Goal: Task Accomplishment & Management: Complete application form

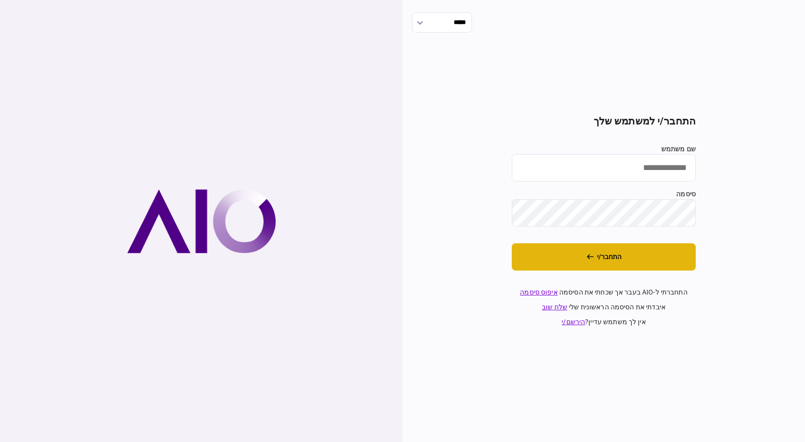
type input "*********"
click at [668, 250] on button "התחבר/י" at bounding box center [604, 256] width 184 height 27
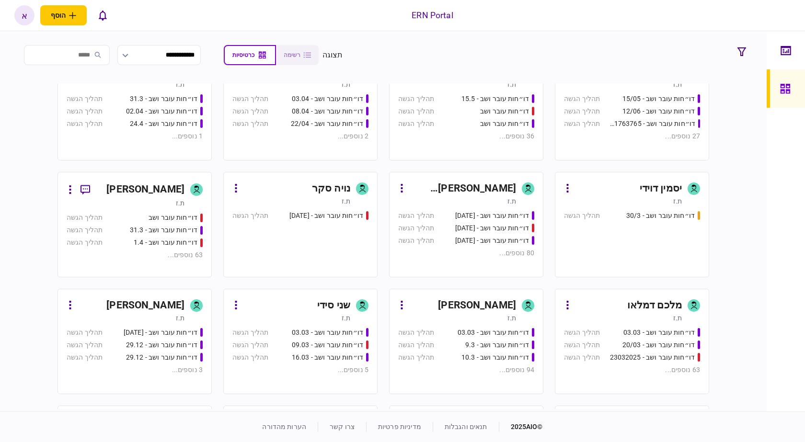
scroll to position [192, 0]
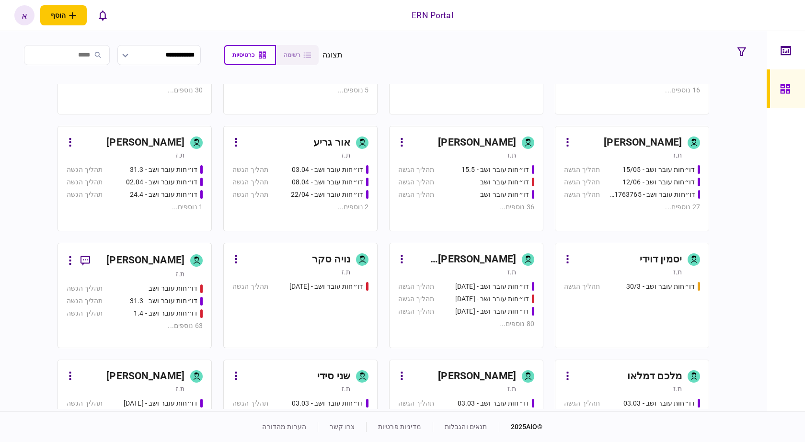
click at [483, 263] on div "[PERSON_NAME] [PERSON_NAME]" at bounding box center [462, 259] width 107 height 15
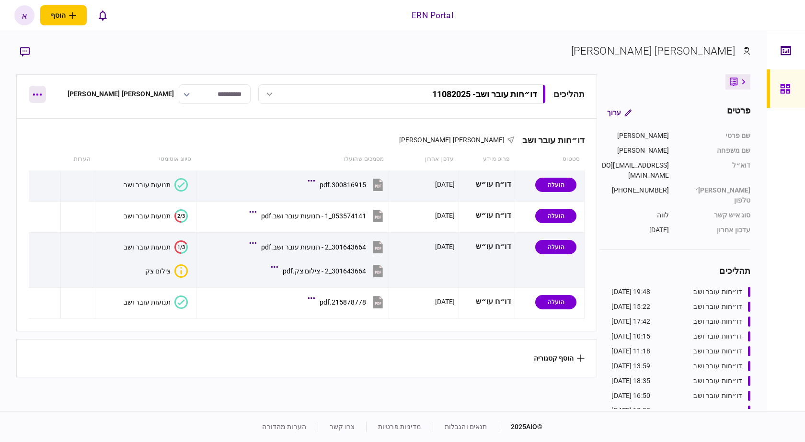
click at [40, 94] on icon "button" at bounding box center [37, 94] width 9 height 2
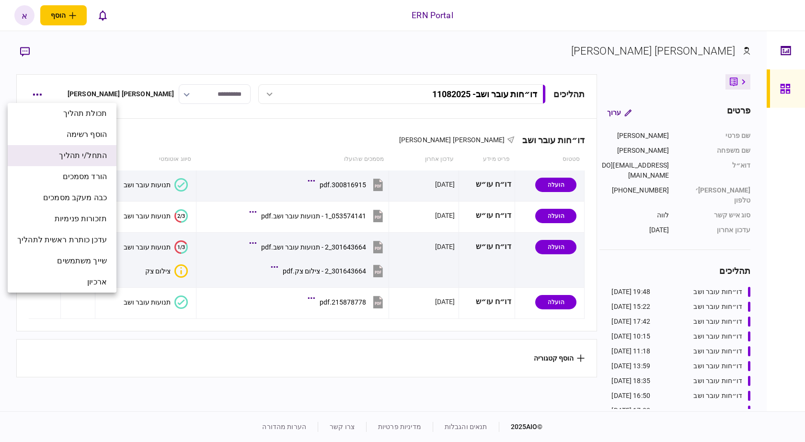
click at [98, 151] on span "התחל/י תהליך" at bounding box center [83, 155] width 48 height 11
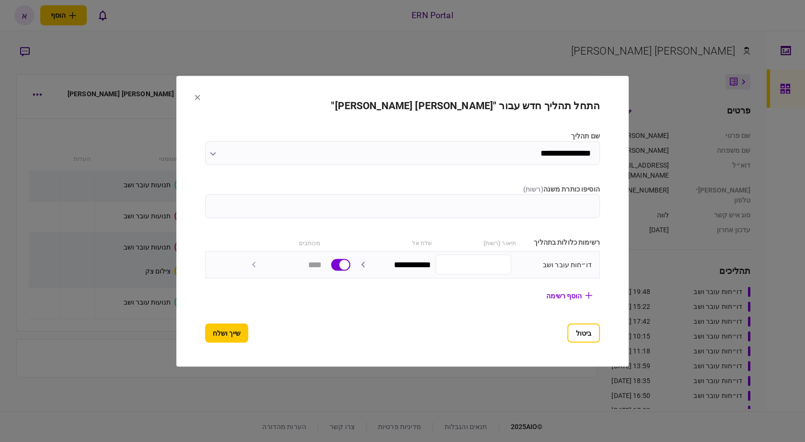
click at [421, 198] on input "הוסיפו כותרת משנה ( רשות )" at bounding box center [402, 206] width 395 height 24
type input "********"
click at [205, 336] on button "שייך ושלח" at bounding box center [226, 332] width 43 height 19
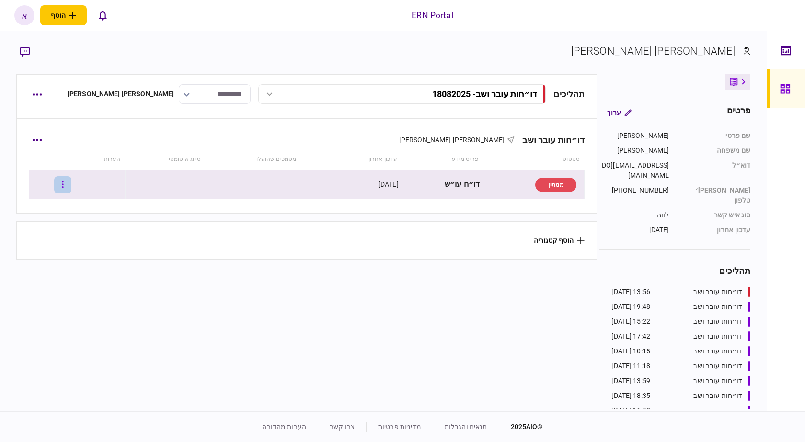
click at [64, 183] on icon "button" at bounding box center [63, 184] width 2 height 9
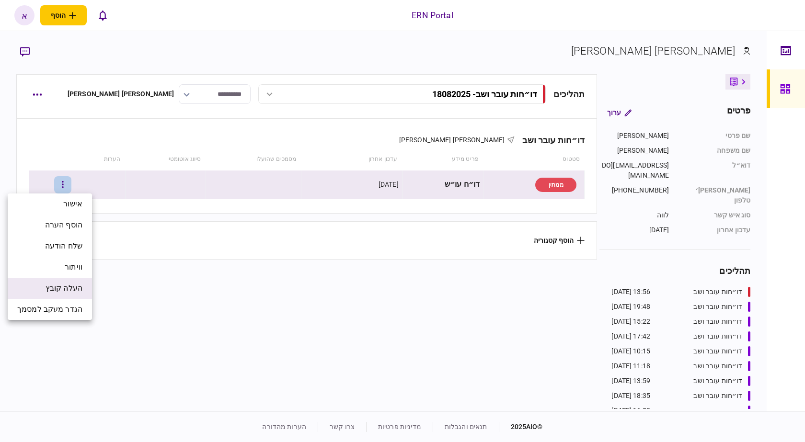
click at [54, 288] on span "העלה קובץ" at bounding box center [64, 288] width 37 height 11
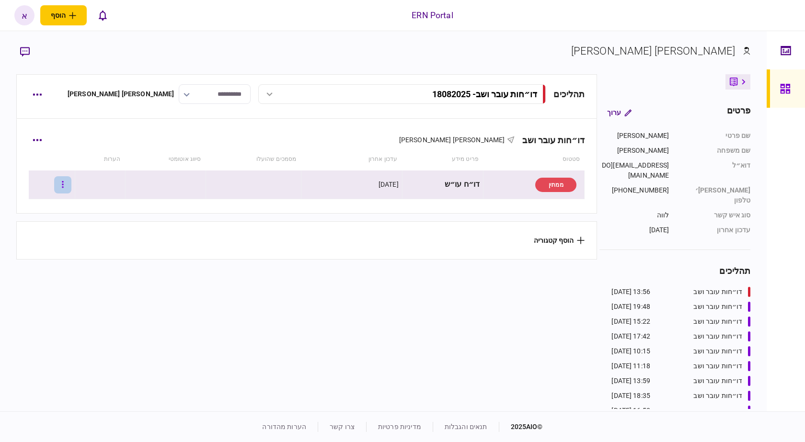
click at [68, 185] on button "button" at bounding box center [62, 184] width 17 height 17
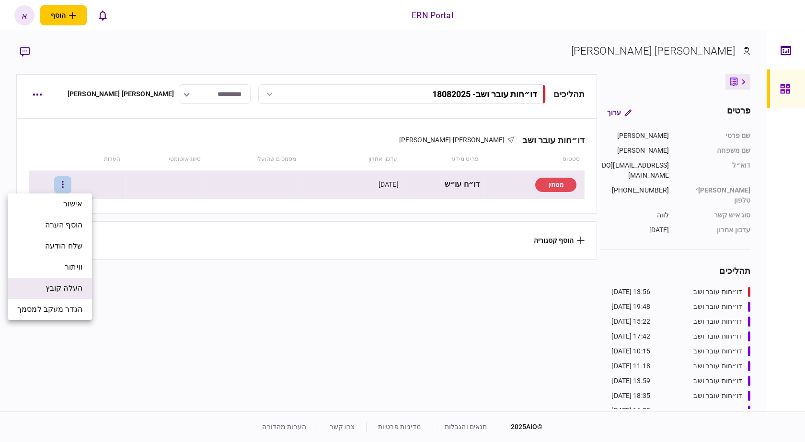
click at [80, 291] on span "העלה קובץ" at bounding box center [64, 288] width 37 height 11
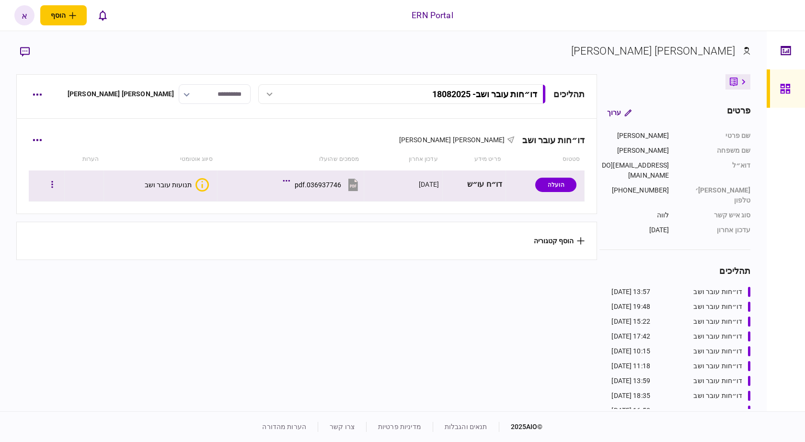
click at [183, 190] on button "תנועות עובר ושב" at bounding box center [177, 184] width 64 height 13
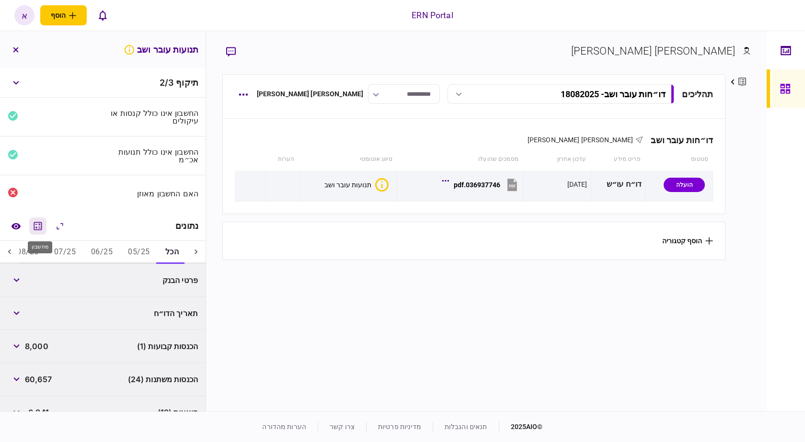
click at [43, 225] on icon "מחשבון" at bounding box center [37, 225] width 11 height 11
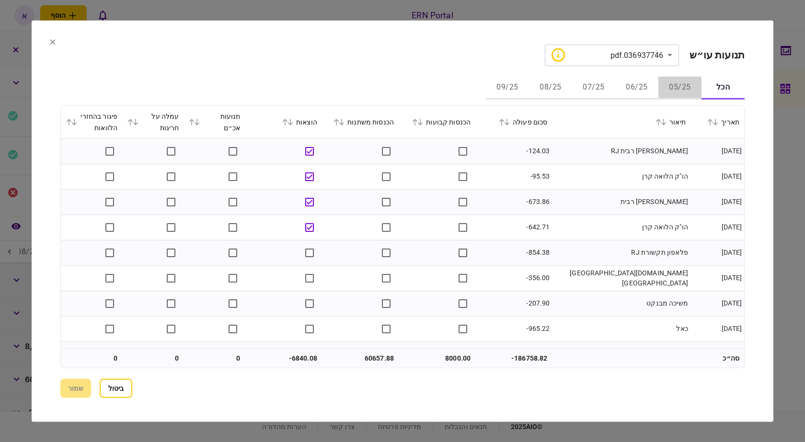
click at [680, 94] on button "05/25" at bounding box center [679, 87] width 43 height 23
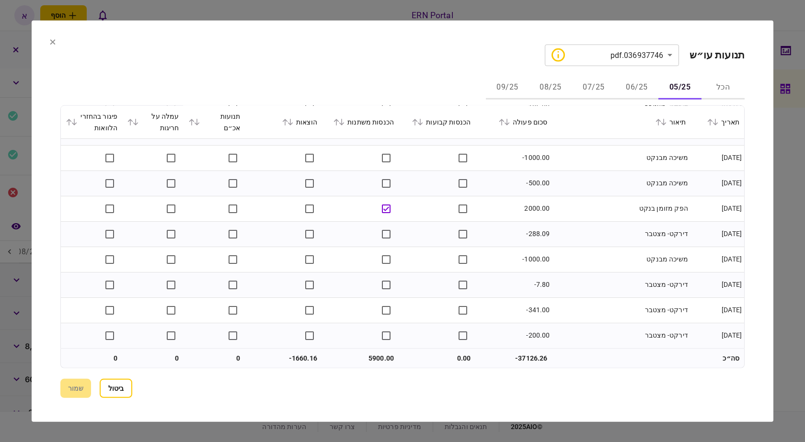
scroll to position [630, 0]
click at [624, 88] on button "06/25" at bounding box center [636, 87] width 43 height 23
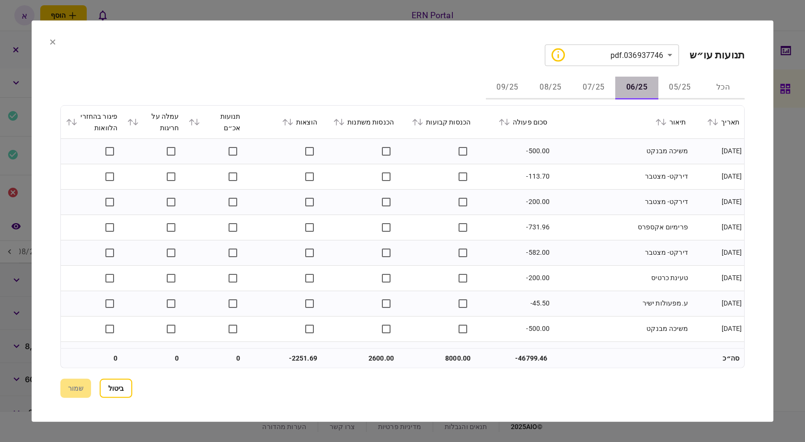
click at [627, 88] on button "06/25" at bounding box center [636, 87] width 43 height 23
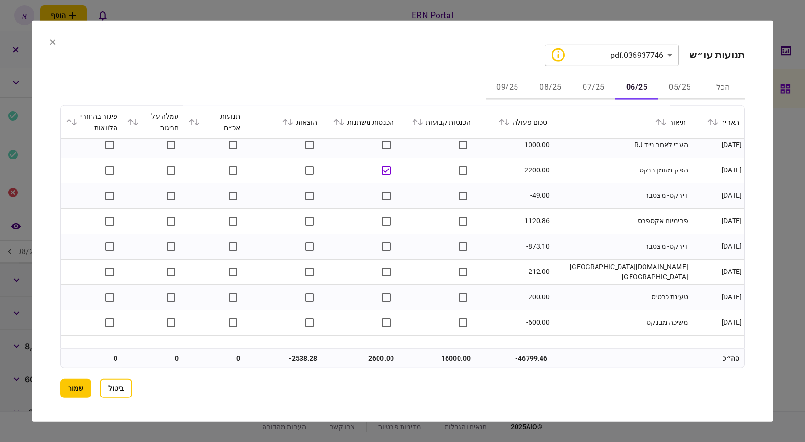
scroll to position [1315, 0]
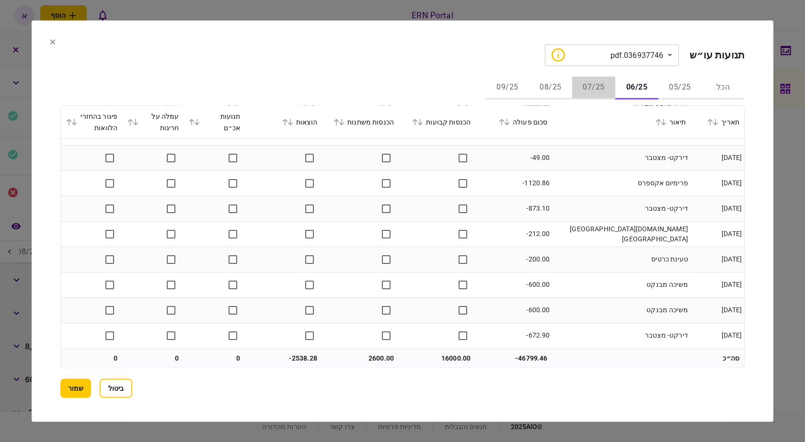
click at [599, 85] on button "07/25" at bounding box center [593, 87] width 43 height 23
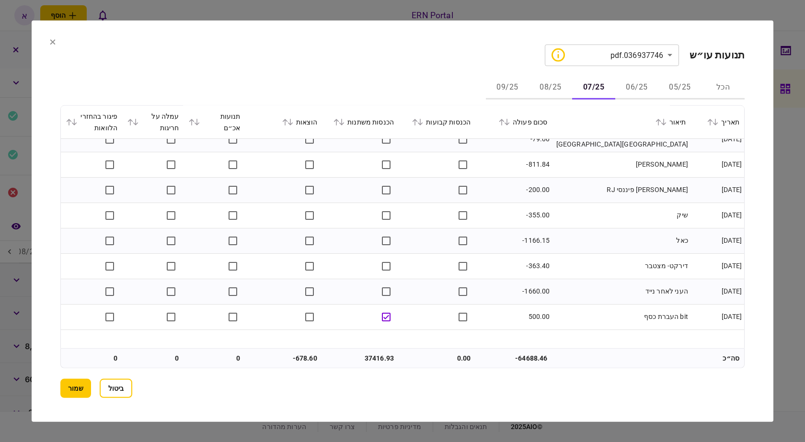
scroll to position [575, 0]
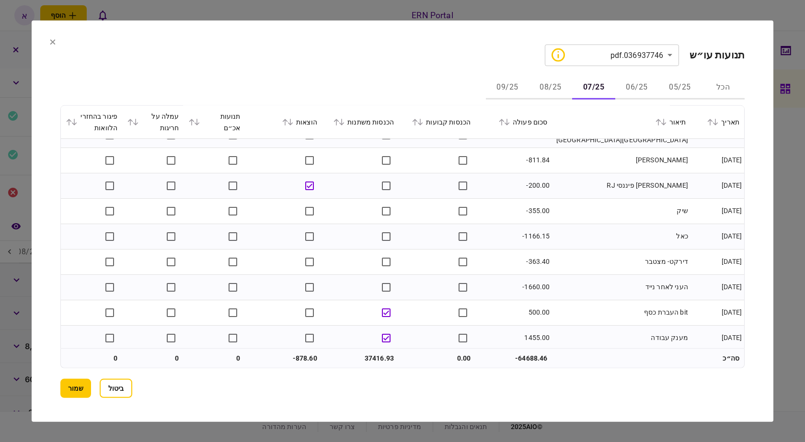
click at [635, 80] on button "06/25" at bounding box center [636, 87] width 43 height 23
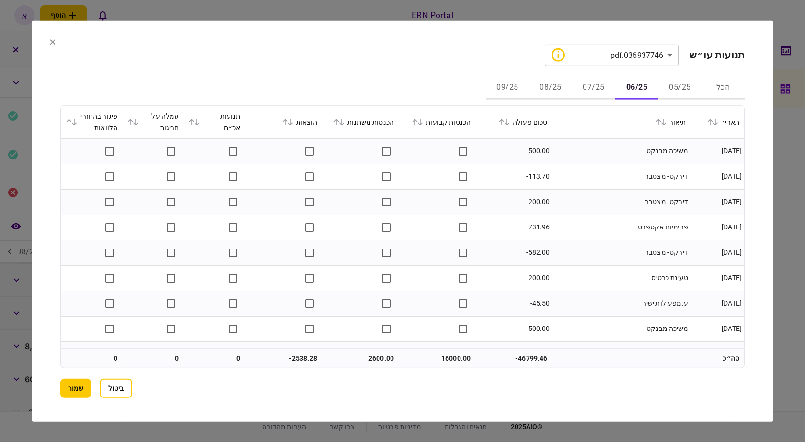
click at [288, 121] on icon at bounding box center [285, 122] width 5 height 7
click at [288, 120] on icon at bounding box center [285, 121] width 6 height 7
drag, startPoint x: 349, startPoint y: 109, endPoint x: 398, endPoint y: 70, distance: 63.1
click at [398, 70] on div "**********" at bounding box center [402, 221] width 684 height 354
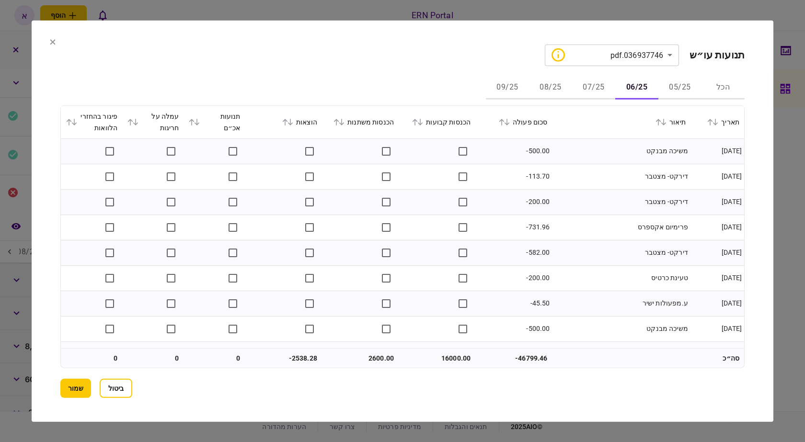
click at [583, 89] on button "07/25" at bounding box center [593, 87] width 43 height 23
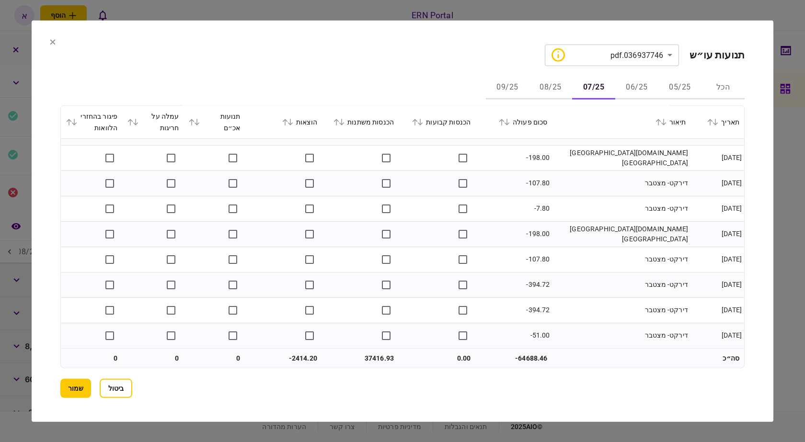
scroll to position [2052, 0]
click at [557, 88] on button "08/25" at bounding box center [550, 87] width 43 height 23
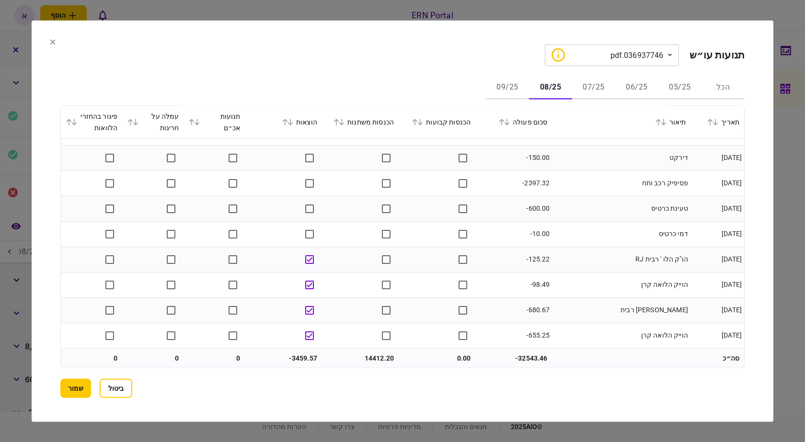
scroll to position [1011, 0]
click at [514, 75] on div "**********" at bounding box center [402, 221] width 684 height 354
click at [511, 84] on button "09/25" at bounding box center [507, 87] width 43 height 23
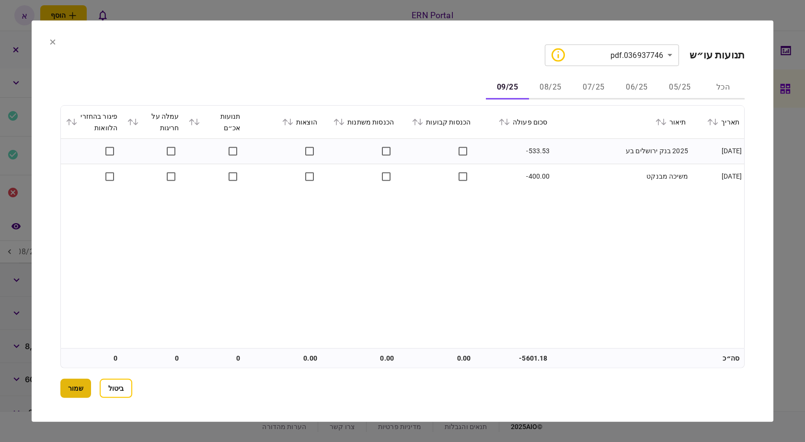
click at [76, 391] on button "שמור" at bounding box center [75, 388] width 31 height 19
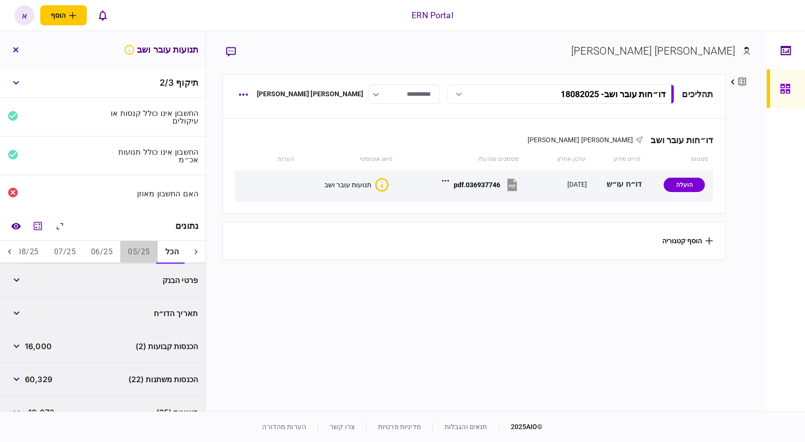
click at [135, 254] on button "05/25" at bounding box center [138, 252] width 37 height 23
click at [35, 280] on span "5,900" at bounding box center [36, 280] width 23 height 11
click at [36, 280] on span "5,900" at bounding box center [36, 280] width 23 height 11
copy span "5,900"
click at [104, 254] on button "06/25" at bounding box center [102, 252] width 37 height 23
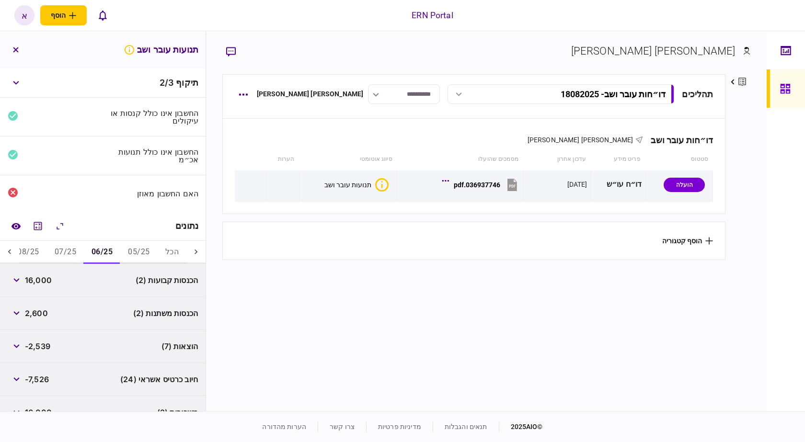
click at [139, 252] on button "05/25" at bounding box center [138, 252] width 37 height 23
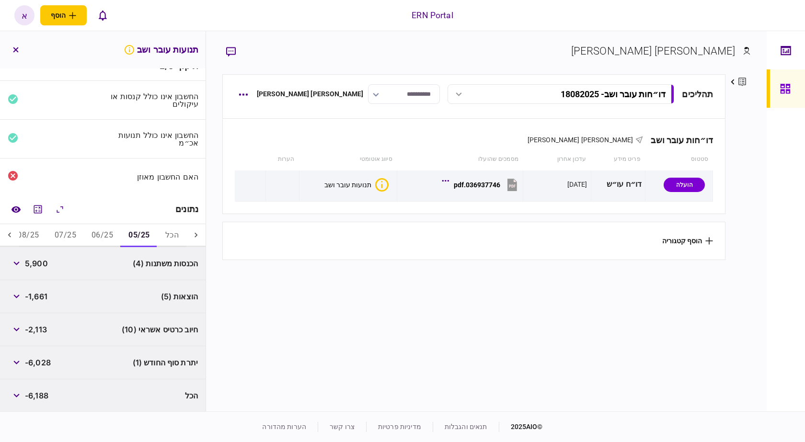
scroll to position [18, 0]
click at [42, 362] on span "-6,028" at bounding box center [38, 361] width 26 height 11
click at [43, 362] on span "-6,028" at bounding box center [38, 361] width 26 height 11
copy span "6,028"
click at [111, 234] on button "06/25" at bounding box center [102, 234] width 37 height 23
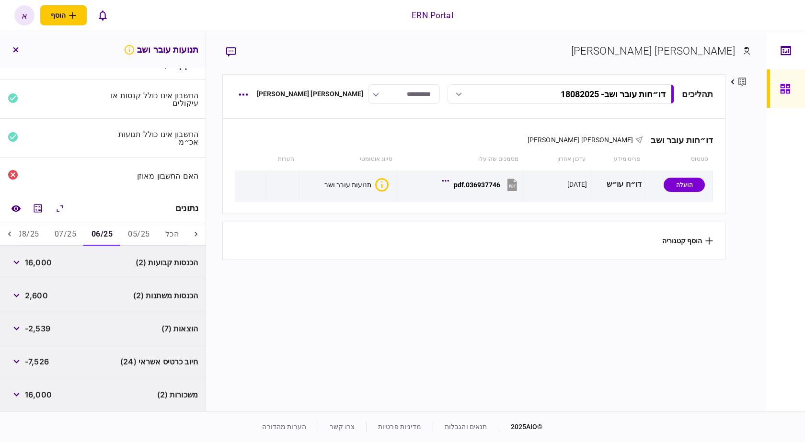
click at [46, 364] on span "-7,526" at bounding box center [37, 361] width 24 height 11
click at [42, 325] on span "-2,539" at bounding box center [37, 328] width 25 height 11
click at [43, 325] on span "-2,539" at bounding box center [37, 328] width 25 height 11
copy span "2,539"
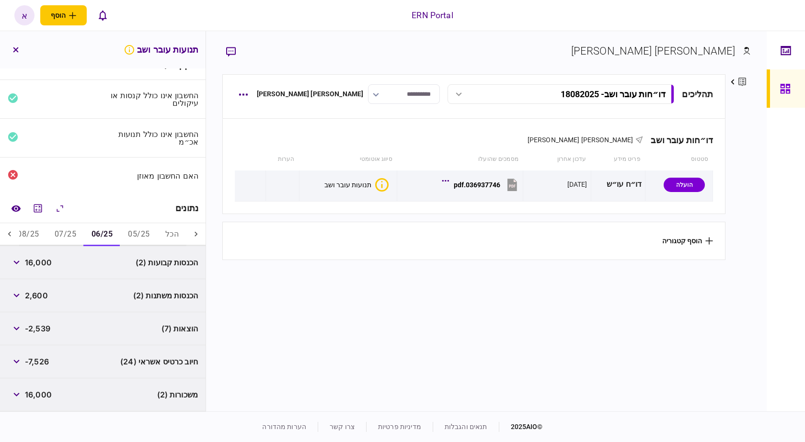
click at [39, 356] on span "-7,526" at bounding box center [37, 361] width 24 height 11
click at [37, 359] on span "-7,526" at bounding box center [37, 361] width 24 height 11
drag, startPoint x: 37, startPoint y: 359, endPoint x: 113, endPoint y: 359, distance: 75.2
click at [39, 359] on span "-7,526" at bounding box center [37, 361] width 24 height 11
copy span "7,526"
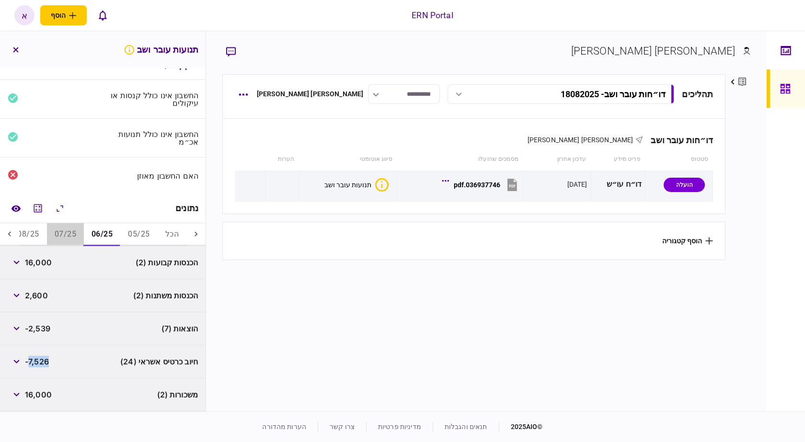
click at [62, 229] on button "07/25" at bounding box center [65, 234] width 37 height 23
click at [36, 264] on span "37,416" at bounding box center [37, 262] width 24 height 11
click at [37, 264] on span "37,416" at bounding box center [37, 262] width 24 height 11
click at [44, 299] on span "-2,415" at bounding box center [37, 295] width 24 height 11
click at [44, 298] on span "-2,415" at bounding box center [37, 295] width 24 height 11
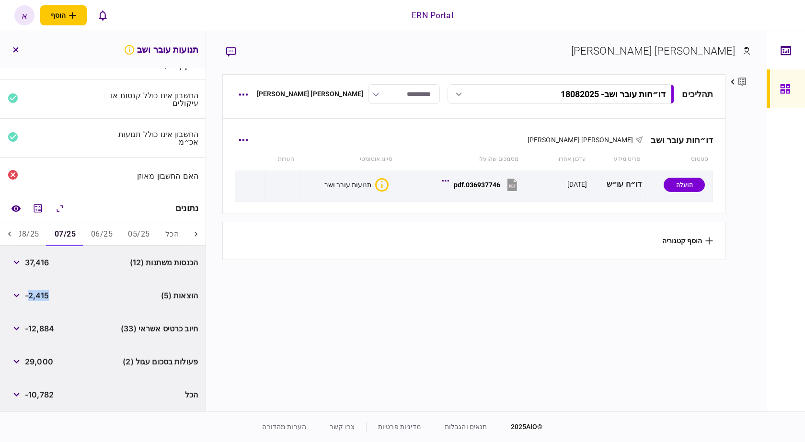
copy span "2,415"
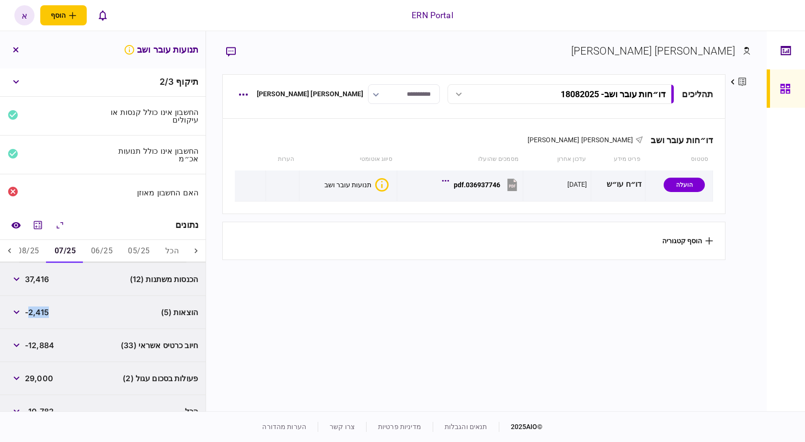
scroll to position [0, 0]
click at [32, 255] on button "08/25" at bounding box center [28, 252] width 37 height 23
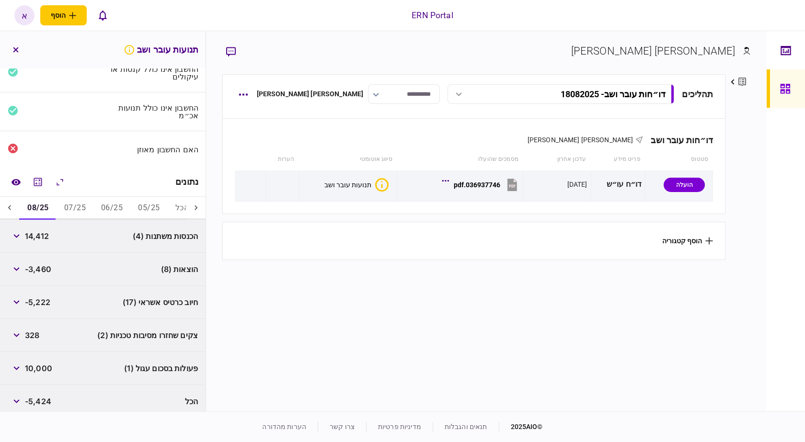
scroll to position [51, 0]
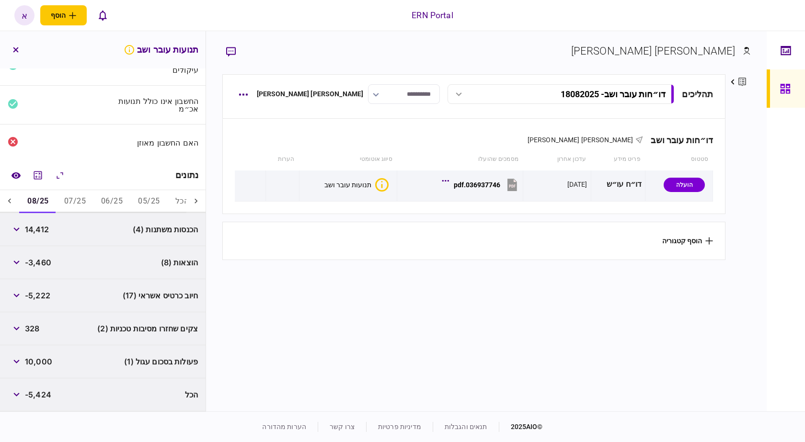
click at [34, 228] on span "14,412" at bounding box center [37, 229] width 24 height 11
click at [41, 263] on span "-3,460" at bounding box center [38, 262] width 26 height 11
copy span "3,460"
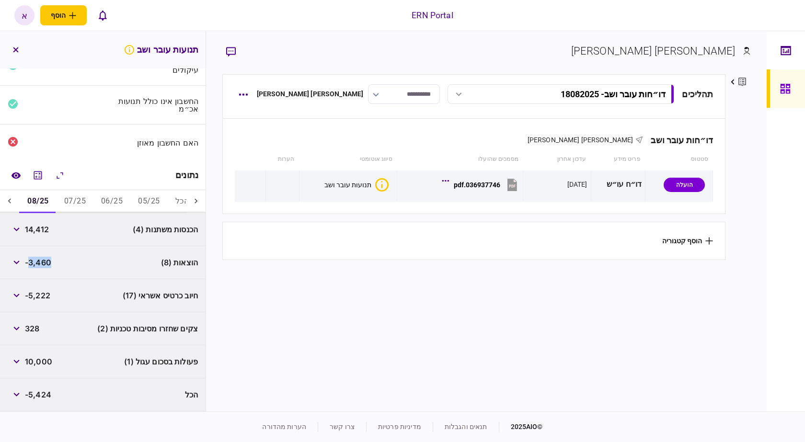
click at [108, 198] on button "06/25" at bounding box center [111, 201] width 37 height 23
click at [21, 228] on button "button" at bounding box center [16, 229] width 17 height 17
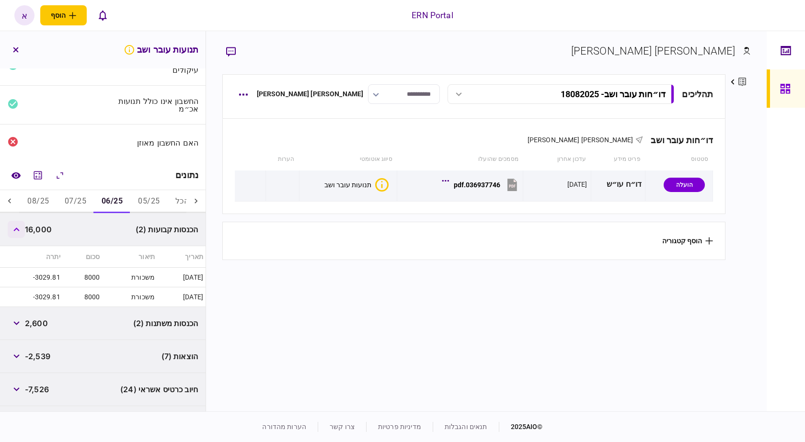
click at [20, 228] on icon "button" at bounding box center [16, 230] width 6 height 4
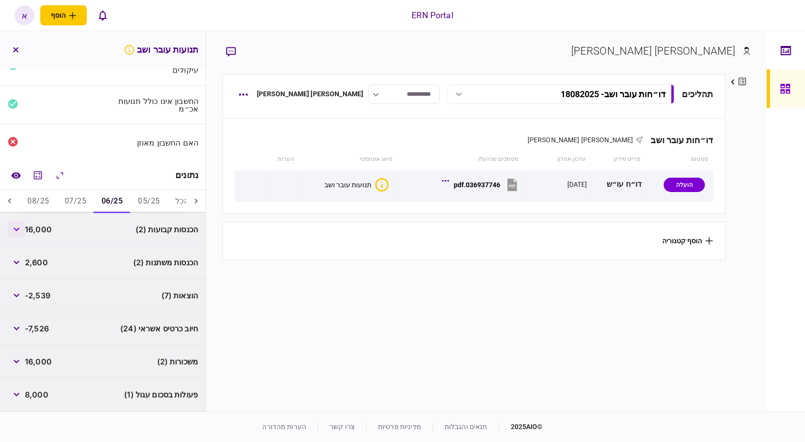
click at [20, 228] on icon "button" at bounding box center [16, 230] width 6 height 4
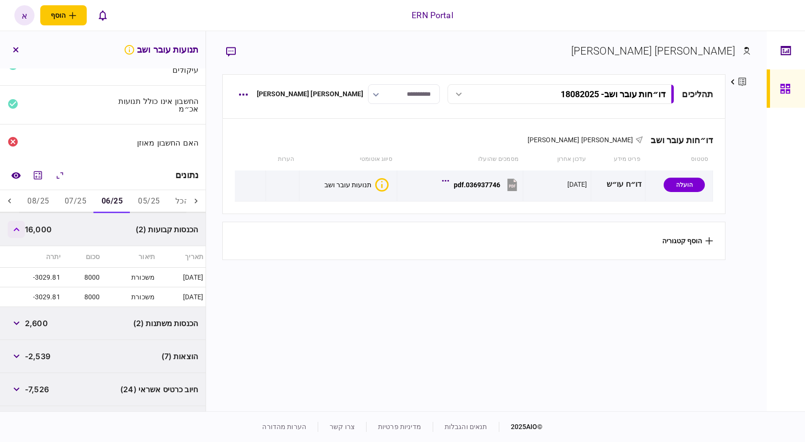
click at [20, 228] on icon "button" at bounding box center [16, 230] width 6 height 4
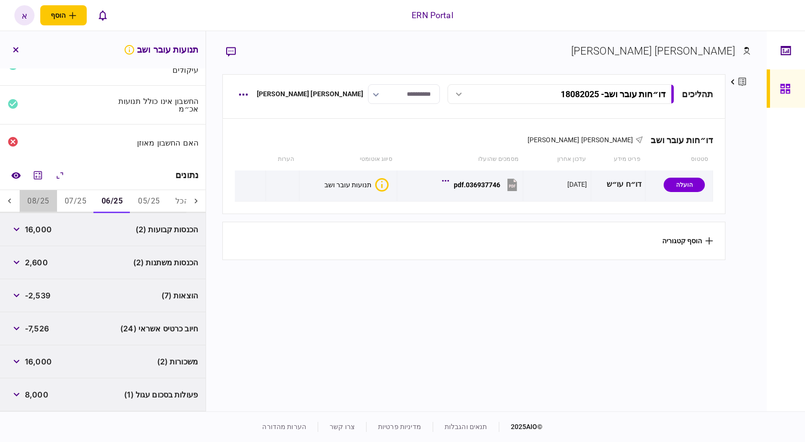
click at [31, 205] on button "08/25" at bounding box center [38, 201] width 37 height 23
click at [13, 202] on icon at bounding box center [10, 201] width 10 height 10
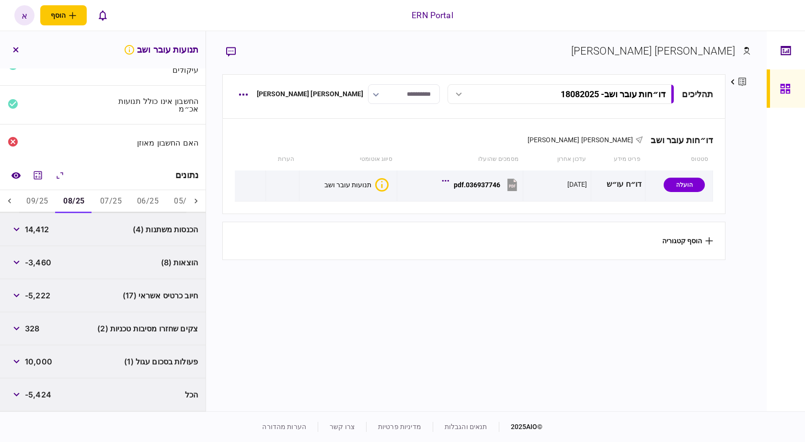
click at [45, 203] on button "09/25" at bounding box center [37, 201] width 37 height 23
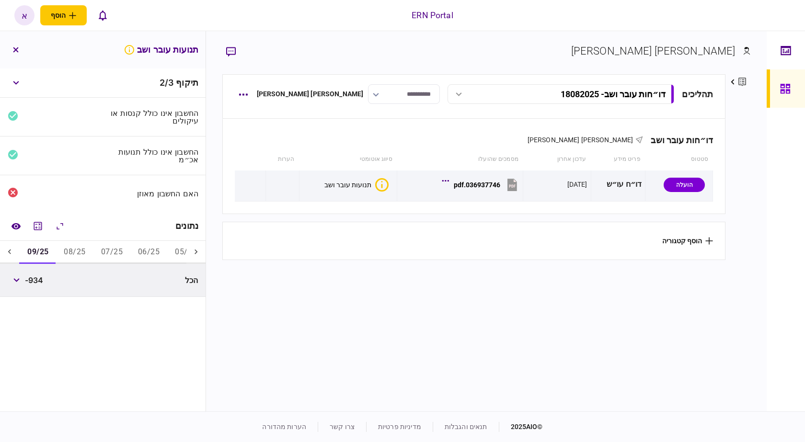
scroll to position [0, 0]
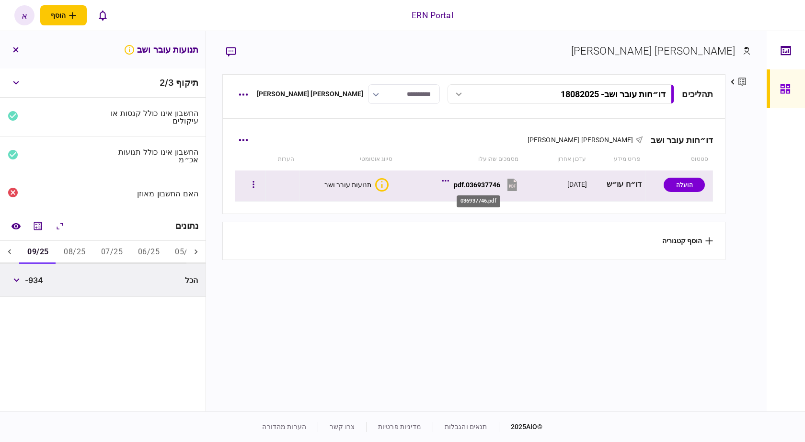
click at [470, 187] on div "036937746.pdf" at bounding box center [477, 185] width 46 height 8
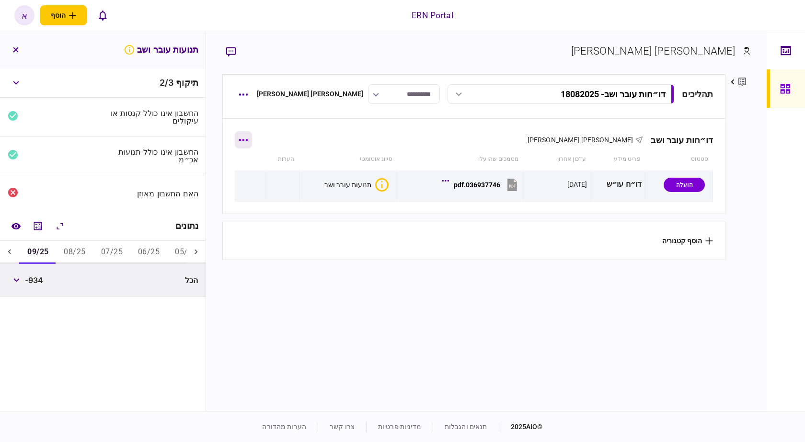
click at [248, 143] on button "button" at bounding box center [243, 139] width 17 height 17
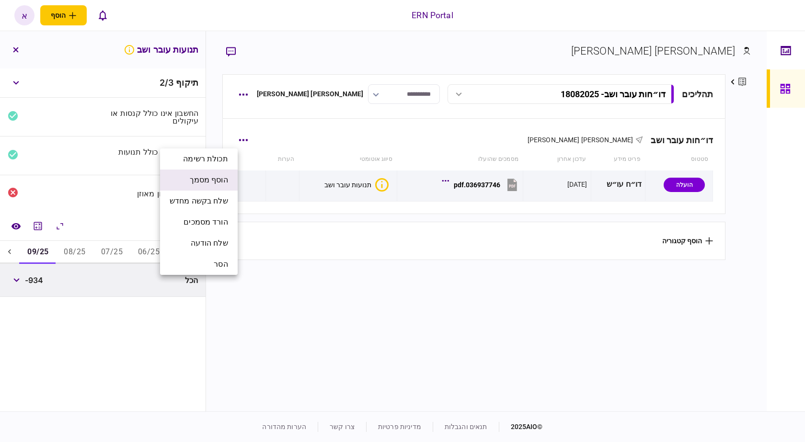
click at [227, 179] on span "הוסף מסמך" at bounding box center [209, 179] width 38 height 11
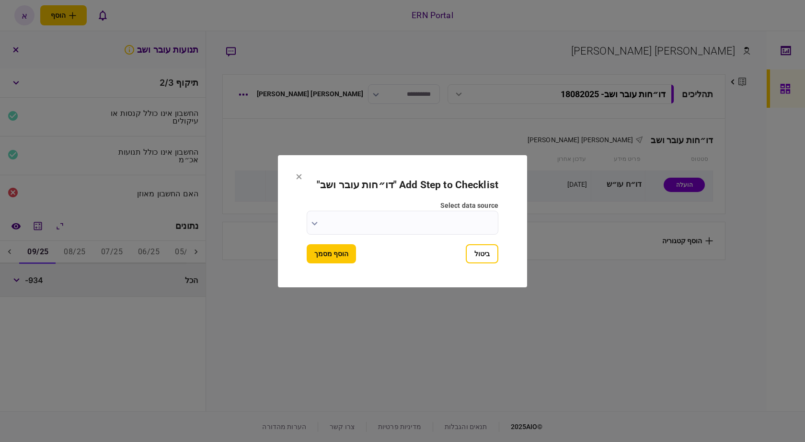
click at [439, 219] on input "select data source" at bounding box center [403, 223] width 192 height 24
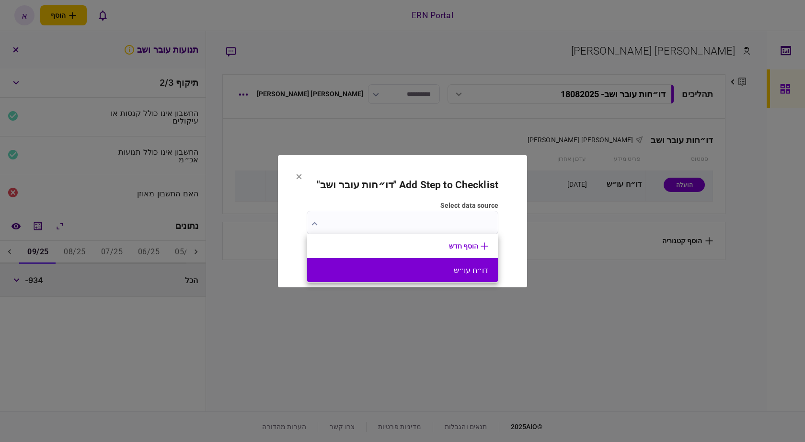
click at [444, 262] on li "דו״ח עו״ש" at bounding box center [402, 270] width 191 height 24
type input "*********"
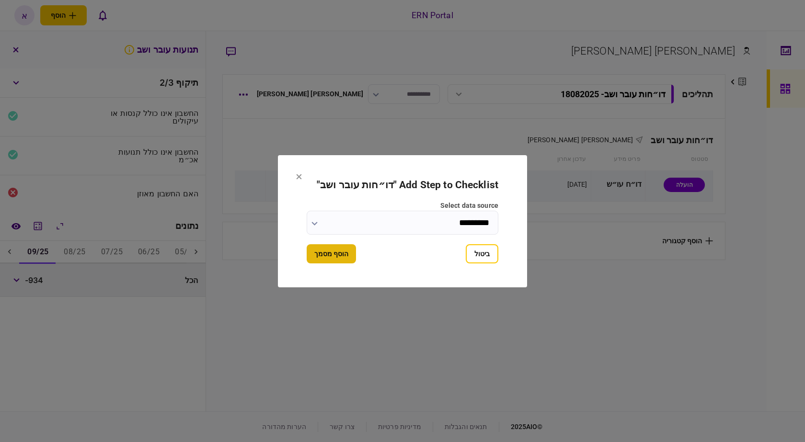
click at [349, 253] on button "הוסף מסמך" at bounding box center [331, 253] width 49 height 19
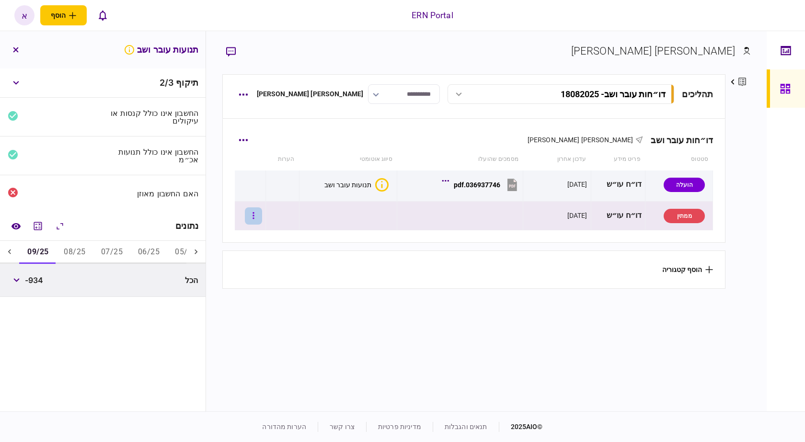
click at [254, 216] on icon "button" at bounding box center [254, 215] width 2 height 9
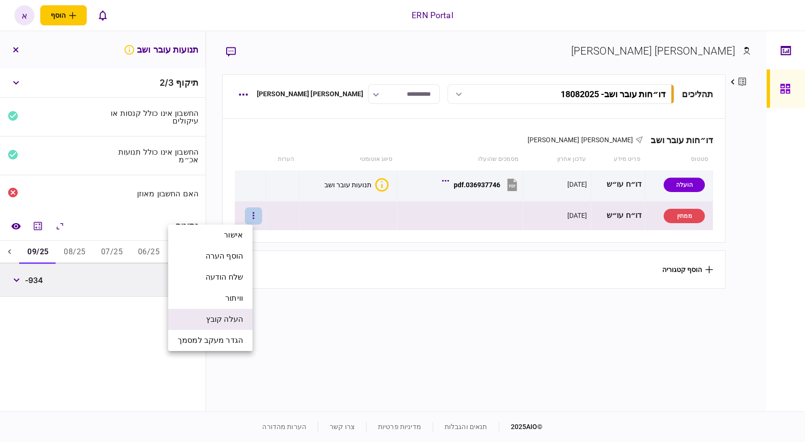
click at [240, 317] on span "העלה קובץ" at bounding box center [224, 319] width 37 height 11
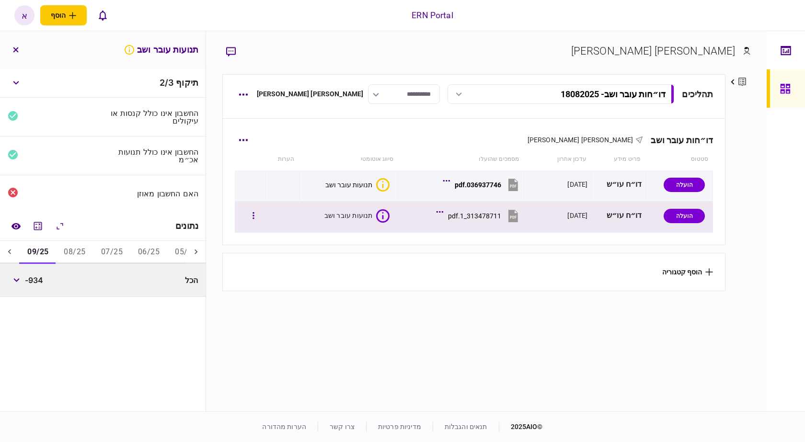
click at [417, 223] on section "313478711_1.pdf" at bounding box center [463, 217] width 114 height 24
click at [352, 215] on div "תנועות עובר ושב" at bounding box center [348, 216] width 48 height 10
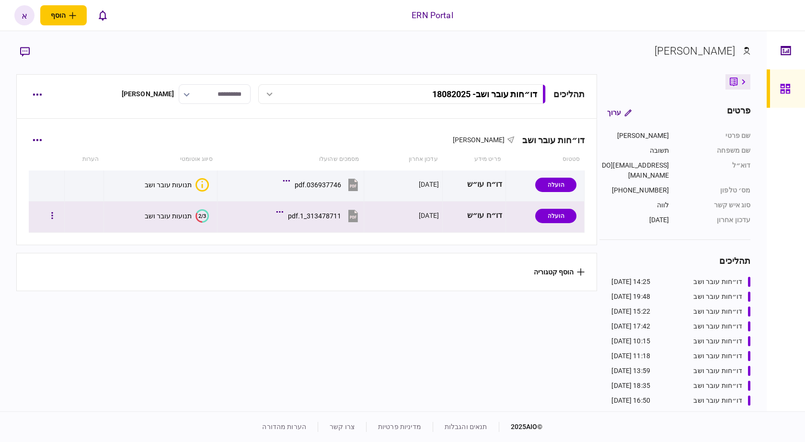
click at [162, 218] on div "תנועות עובר ושב" at bounding box center [168, 216] width 47 height 8
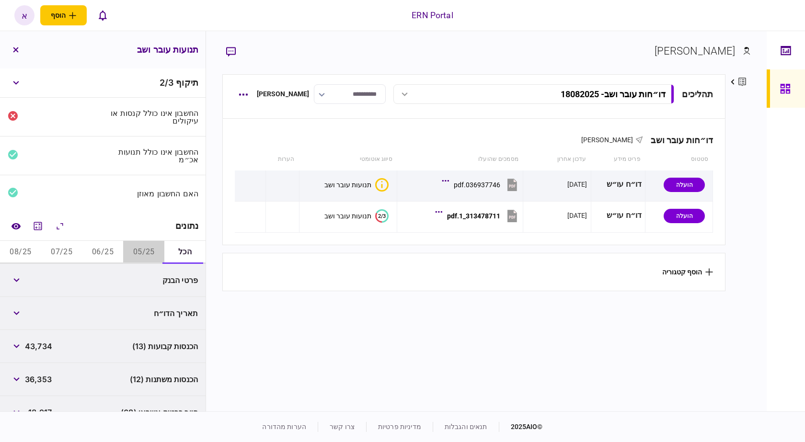
click at [156, 254] on button "05/25" at bounding box center [143, 252] width 41 height 23
click at [40, 228] on icon "מחשבון" at bounding box center [37, 225] width 11 height 11
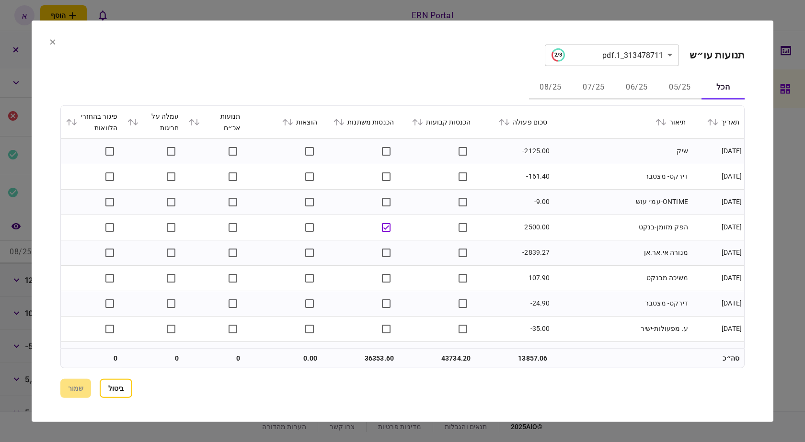
click at [472, 233] on tr "02/05/2025 הפק מזומן-בנקט 2500.00" at bounding box center [402, 227] width 683 height 25
click at [680, 91] on button "05/25" at bounding box center [679, 87] width 43 height 23
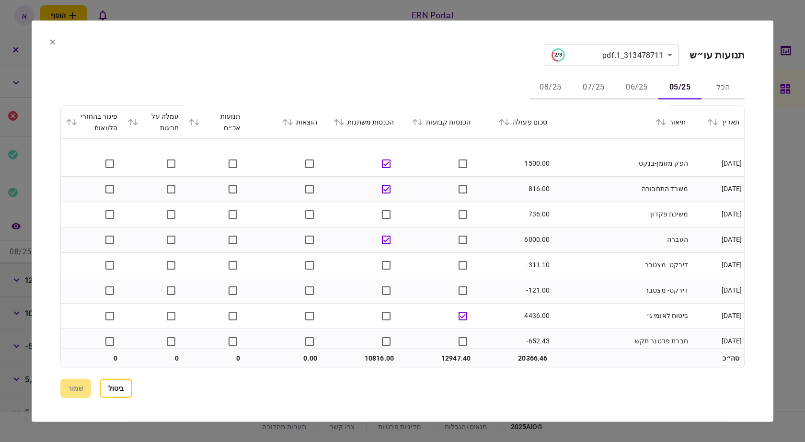
scroll to position [884, 0]
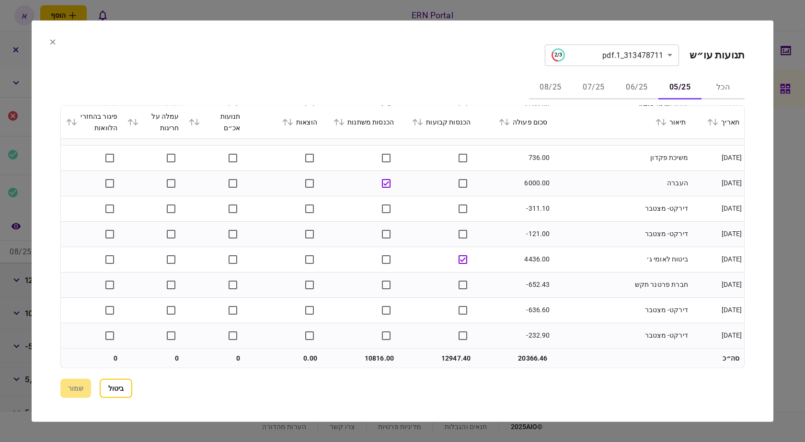
click at [642, 88] on button "06/25" at bounding box center [636, 87] width 43 height 23
click at [592, 86] on button "07/25" at bounding box center [593, 87] width 43 height 23
click at [559, 86] on button "08/25" at bounding box center [550, 87] width 43 height 23
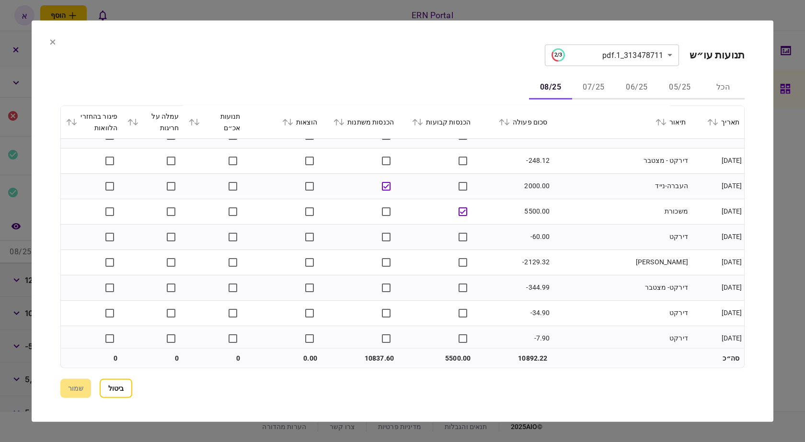
scroll to position [426, 0]
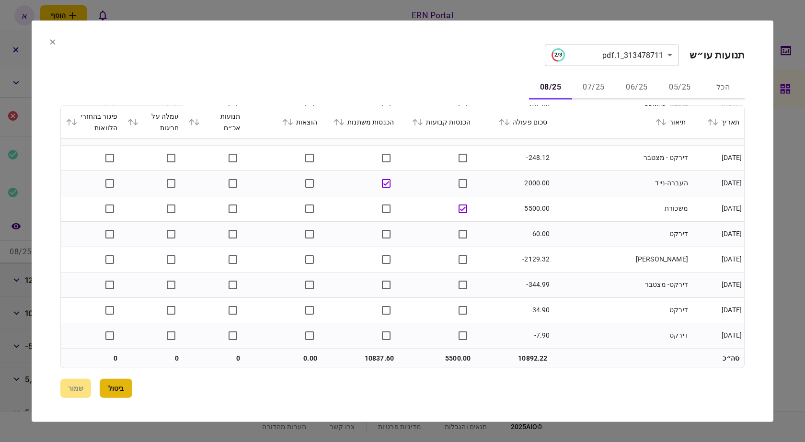
click at [110, 385] on button "ביטול" at bounding box center [116, 388] width 33 height 19
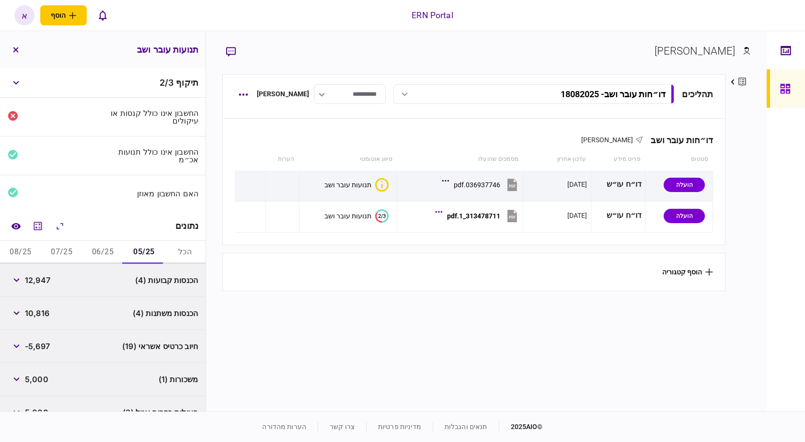
click at [36, 285] on span "12,947" at bounding box center [37, 280] width 25 height 11
copy span "12,947"
click at [42, 346] on span "-5,697" at bounding box center [37, 346] width 25 height 11
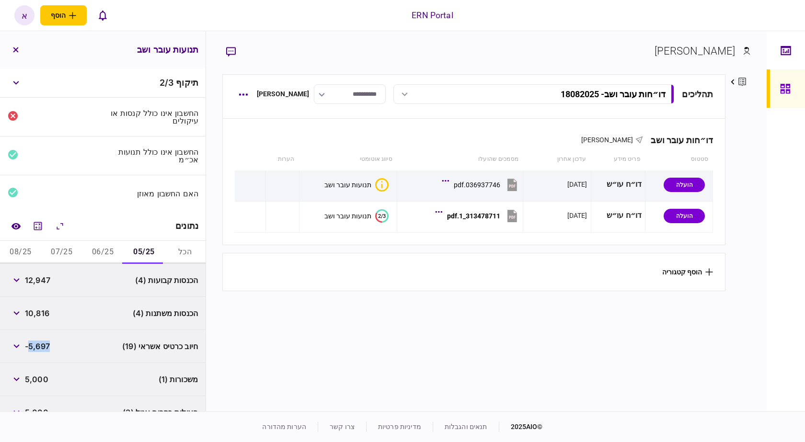
copy span "5,697"
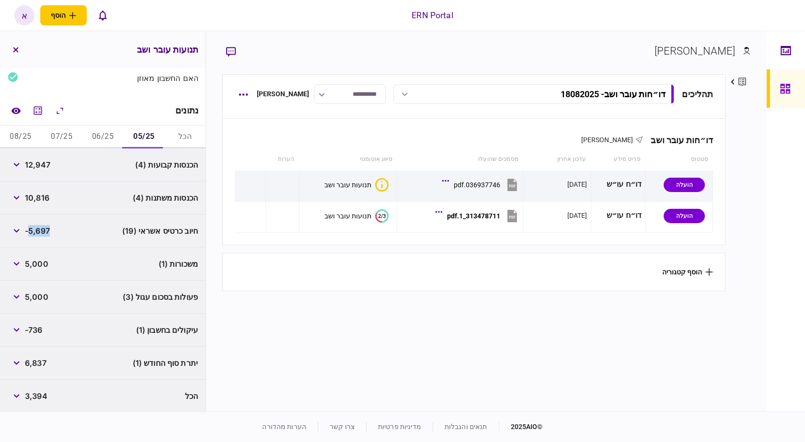
scroll to position [117, 0]
click at [34, 359] on span "6,837" at bounding box center [36, 361] width 22 height 11
copy span "6,837"
click at [12, 330] on button "button" at bounding box center [16, 328] width 17 height 17
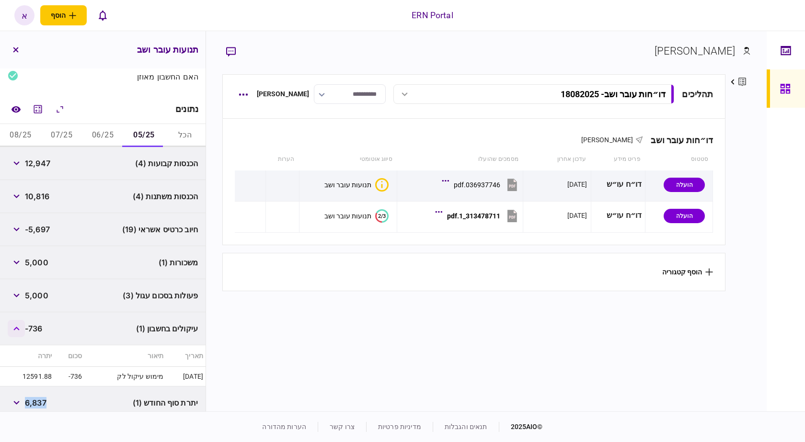
click at [17, 328] on icon "button" at bounding box center [16, 329] width 6 height 4
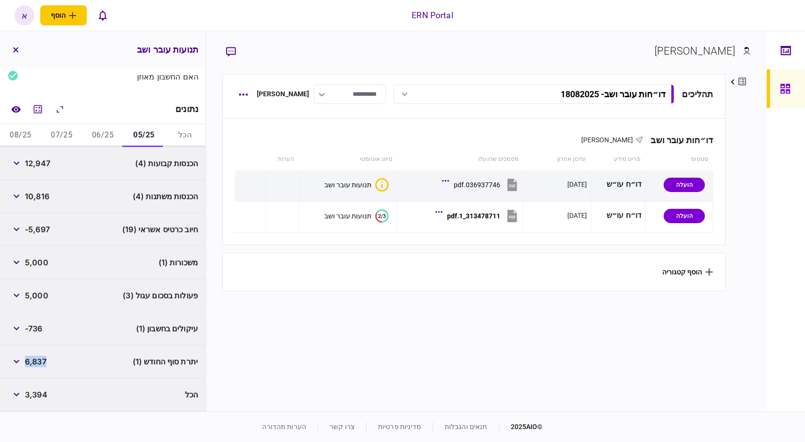
copy span "6,837"
click at [103, 134] on button "06/25" at bounding box center [102, 135] width 41 height 23
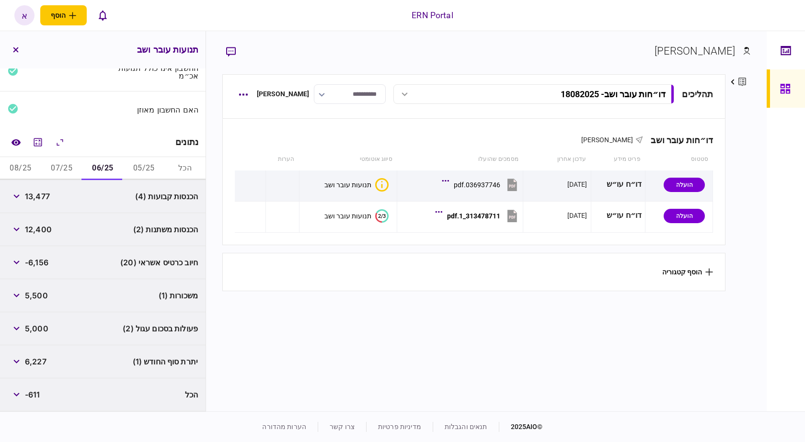
scroll to position [84, 0]
click at [41, 230] on span "12,400" at bounding box center [38, 229] width 27 height 11
copy span "12,400"
click at [37, 360] on span "6,227" at bounding box center [36, 361] width 22 height 11
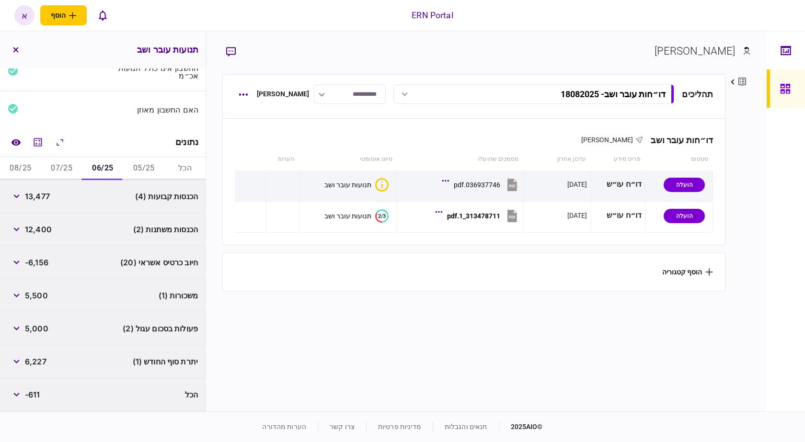
click at [37, 360] on span "6,227" at bounding box center [36, 361] width 22 height 11
copy span "6,227"
click at [53, 165] on button "07/25" at bounding box center [61, 168] width 41 height 23
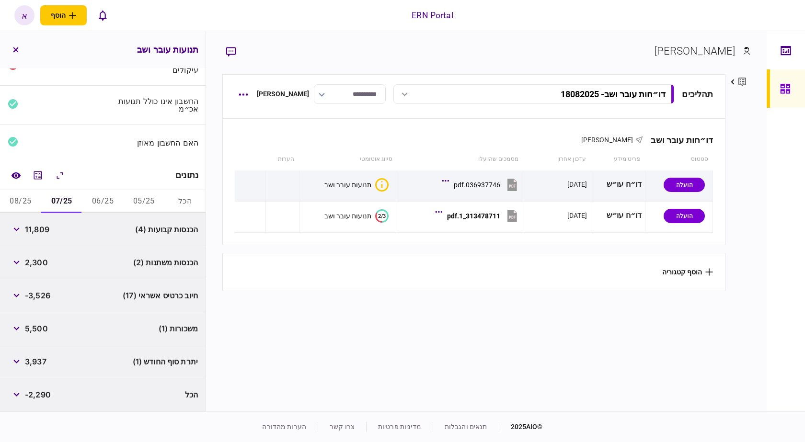
click at [41, 233] on span "11,809" at bounding box center [37, 229] width 24 height 11
click at [42, 255] on div "2,300" at bounding box center [28, 262] width 40 height 17
click at [41, 263] on span "2,300" at bounding box center [36, 262] width 23 height 11
click at [44, 223] on div "11,809" at bounding box center [29, 229] width 42 height 17
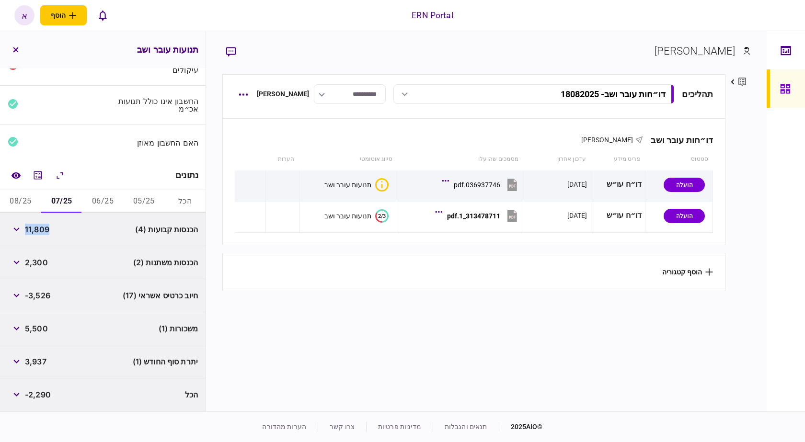
copy span "11,809"
click at [39, 359] on span "3,937" at bounding box center [36, 361] width 22 height 11
drag, startPoint x: 39, startPoint y: 359, endPoint x: 44, endPoint y: 358, distance: 4.8
click at [40, 359] on span "3,937" at bounding box center [36, 361] width 22 height 11
copy span "3,937"
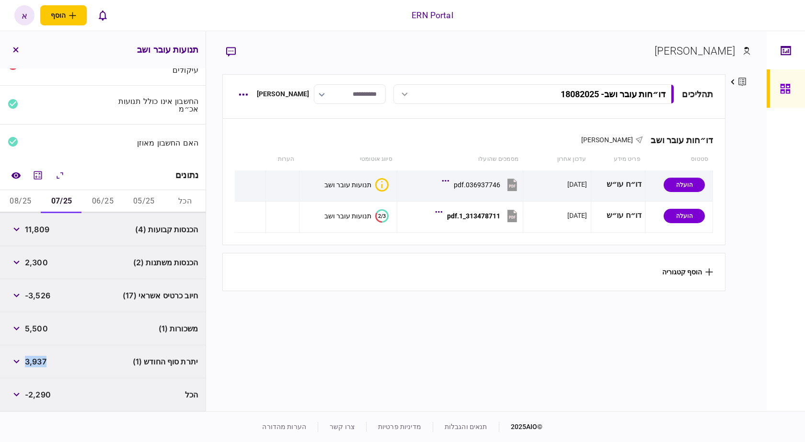
click at [30, 200] on button "08/25" at bounding box center [20, 201] width 41 height 23
click at [39, 261] on span "10,837" at bounding box center [37, 262] width 25 height 11
click at [40, 261] on span "10,837" at bounding box center [37, 262] width 25 height 11
copy span "10,837"
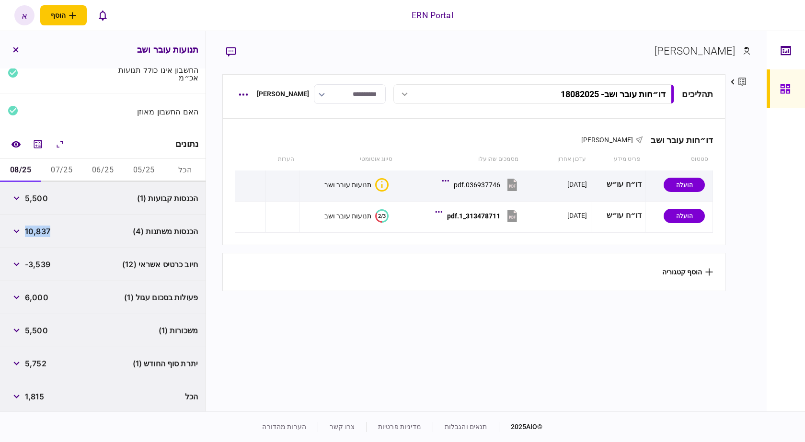
scroll to position [84, 0]
click at [38, 365] on span "5,752" at bounding box center [36, 361] width 22 height 11
copy span "5,752"
